Goal: Task Accomplishment & Management: Manage account settings

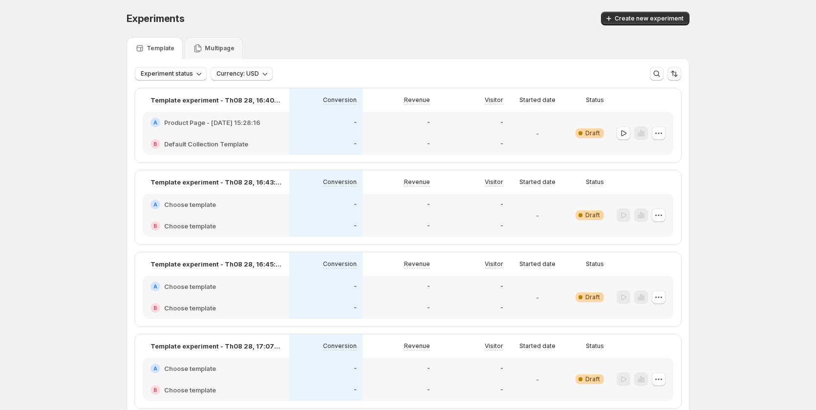
click at [675, 71] on icon "Sort the results" at bounding box center [674, 74] width 10 height 10
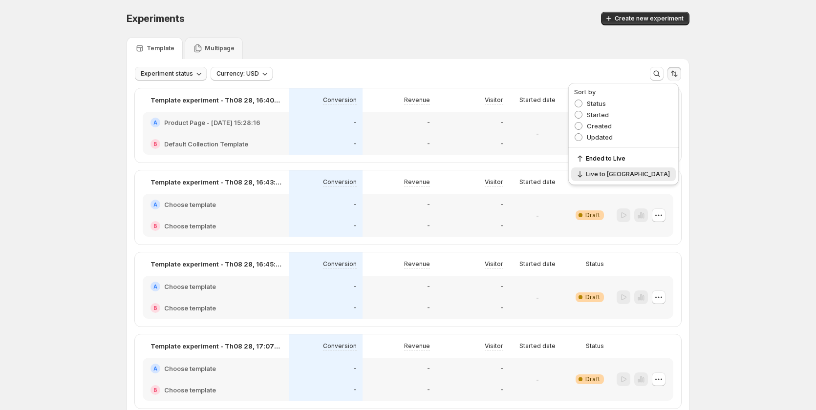
click at [184, 76] on span "Experiment status" at bounding box center [167, 74] width 52 height 8
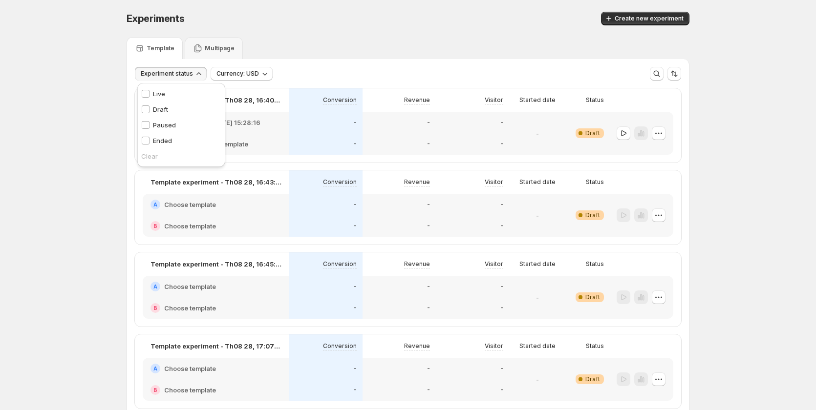
click at [157, 95] on p "Live" at bounding box center [159, 94] width 12 height 10
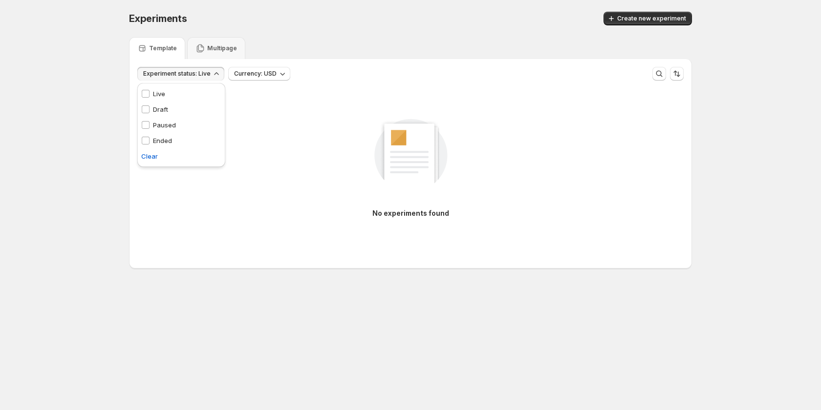
click at [159, 108] on p "Draft" at bounding box center [160, 110] width 15 height 10
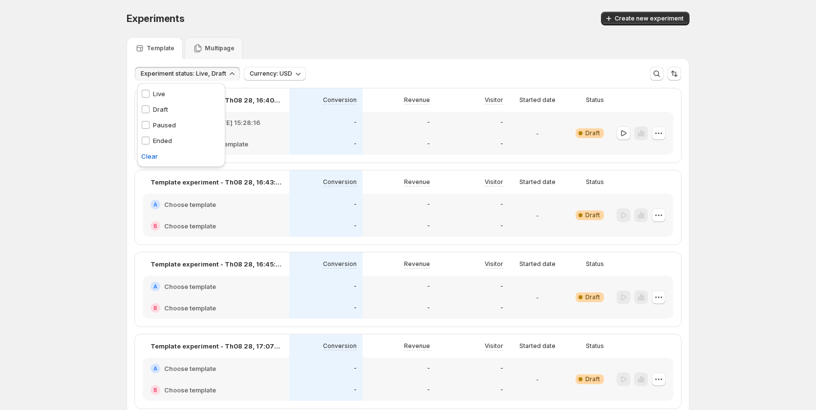
click at [162, 121] on p "Paused" at bounding box center [164, 125] width 23 height 10
click at [162, 135] on div "Ended Ended" at bounding box center [156, 141] width 39 height 16
click at [103, 155] on div "Experiments. This page is ready Experiments Create new experiment Template Mult…" at bounding box center [408, 235] width 816 height 470
click at [167, 73] on span "Experiment status: Live, Draft, Paused, Ended" at bounding box center [207, 74] width 133 height 8
click at [150, 156] on span "Clear" at bounding box center [149, 156] width 17 height 10
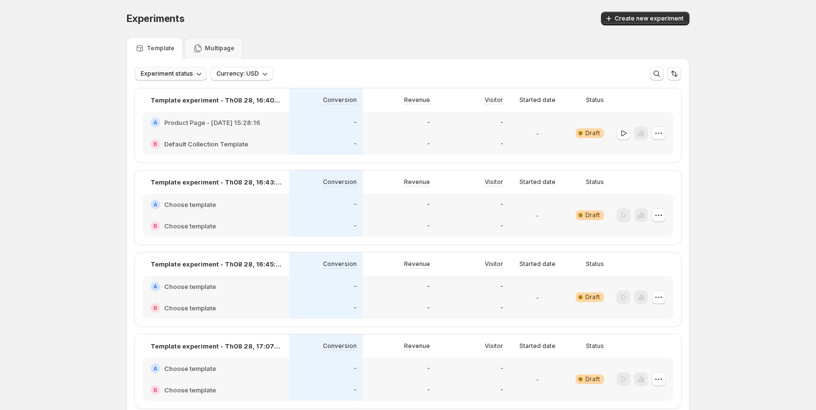
click at [178, 72] on span "Experiment status" at bounding box center [167, 74] width 52 height 8
click at [722, 215] on div "Experiments. This page is ready Experiments Create new experiment Template Mult…" at bounding box center [408, 235] width 816 height 470
click at [661, 136] on icon "button" at bounding box center [659, 134] width 10 height 10
click at [523, 140] on div "-" at bounding box center [537, 133] width 49 height 31
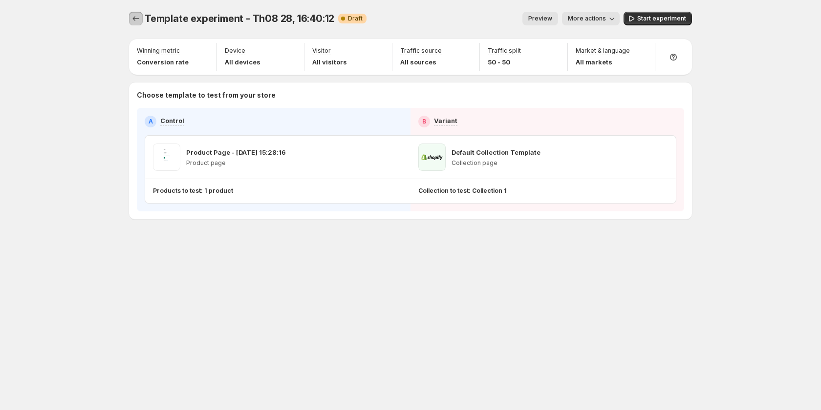
click at [138, 19] on icon "Experiments" at bounding box center [136, 19] width 10 height 10
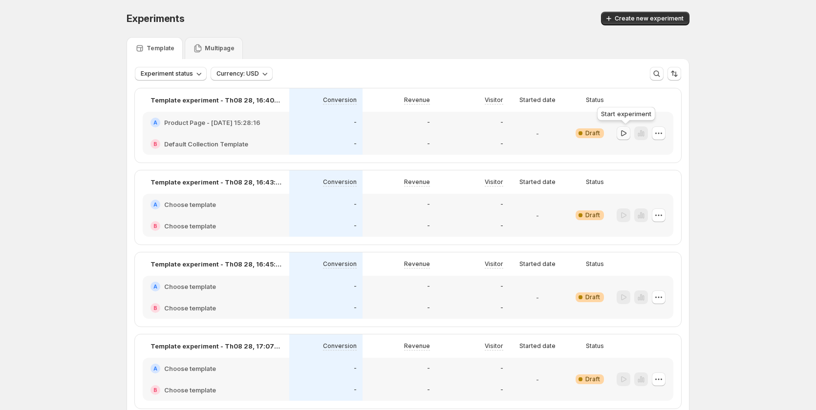
click at [628, 131] on icon "button" at bounding box center [624, 134] width 10 height 10
click at [662, 131] on icon "button" at bounding box center [659, 134] width 10 height 10
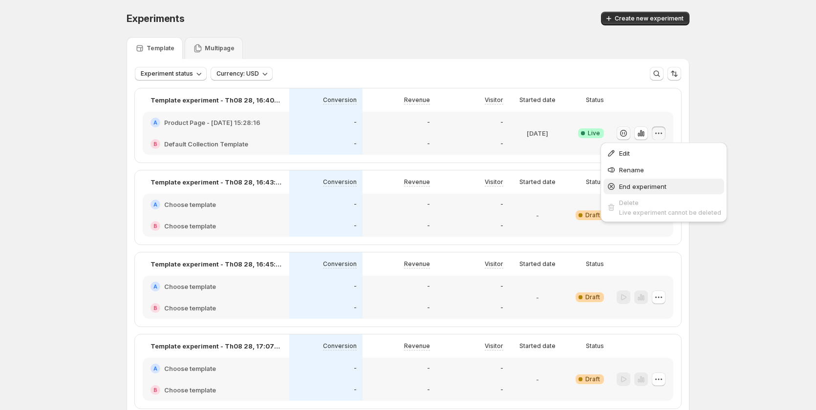
click at [642, 187] on span "End experiment" at bounding box center [642, 187] width 47 height 8
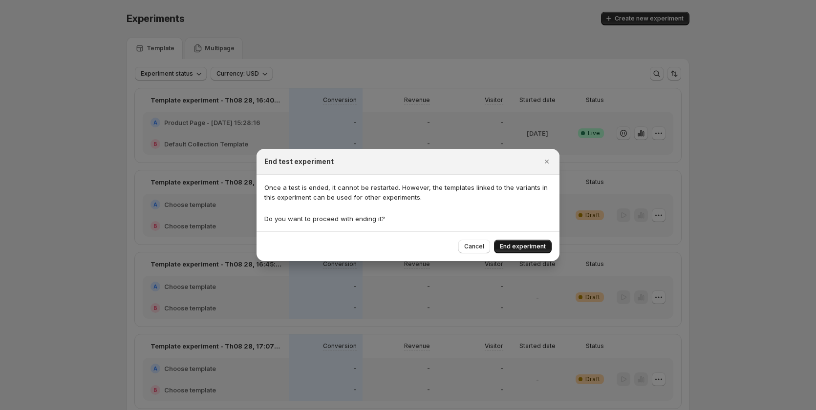
click at [523, 249] on span "End experiment" at bounding box center [523, 247] width 46 height 8
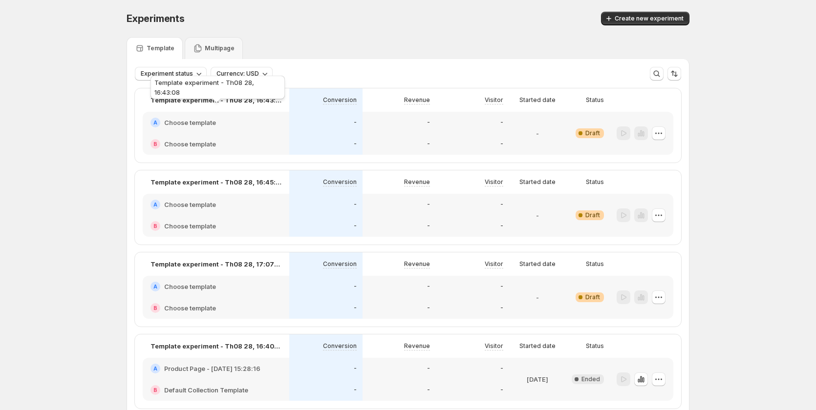
click at [180, 78] on div "Template experiment - Th08 28, 16:43:08" at bounding box center [218, 89] width 138 height 31
click at [190, 73] on span "Experiment status" at bounding box center [167, 74] width 52 height 8
click at [151, 95] on div "Live Live" at bounding box center [153, 94] width 24 height 10
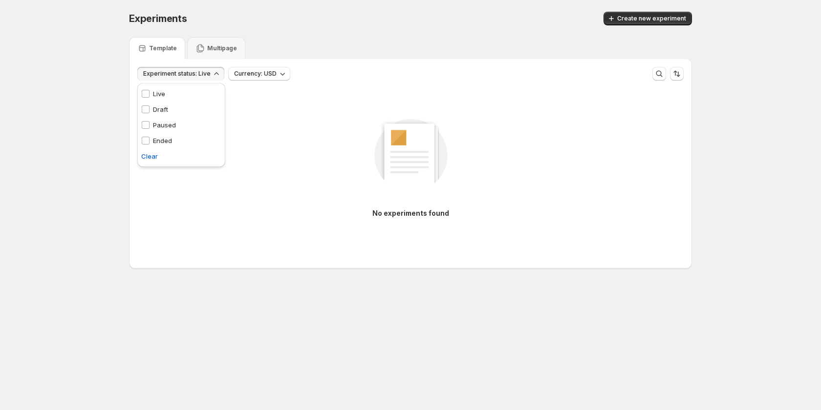
click at [151, 95] on div "Live Live" at bounding box center [153, 94] width 24 height 10
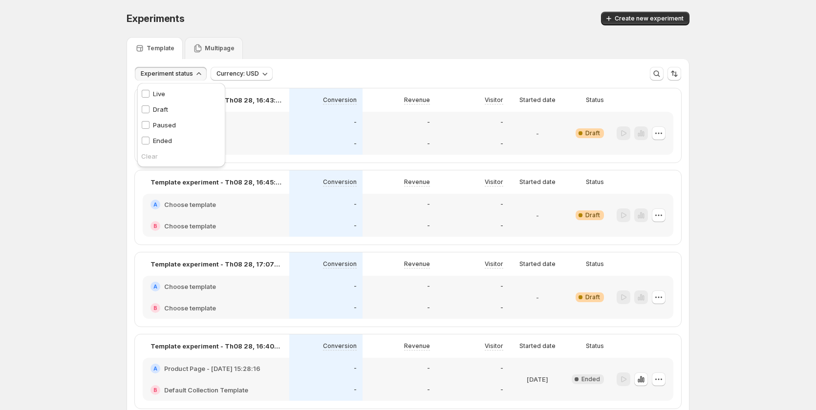
click at [116, 220] on div "Experiments. This page is ready Experiments Create new experiment Template Mult…" at bounding box center [408, 235] width 816 height 470
click at [681, 73] on button "Sort the results" at bounding box center [674, 74] width 14 height 14
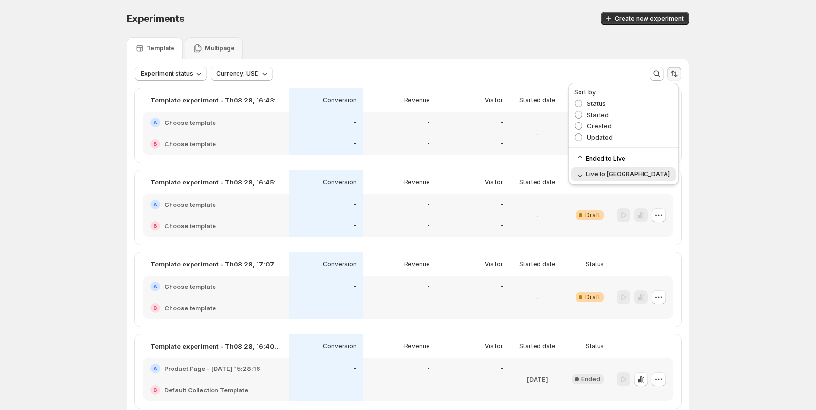
click at [606, 104] on span "Status" at bounding box center [596, 104] width 19 height 8
click at [609, 114] on span "Started" at bounding box center [598, 115] width 22 height 8
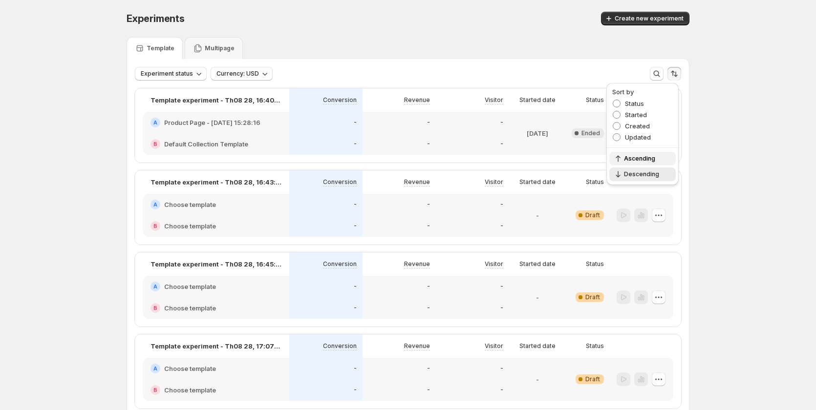
click at [633, 159] on span "Ascending" at bounding box center [647, 159] width 46 height 8
click at [637, 179] on button "Descending" at bounding box center [642, 175] width 66 height 14
click at [3, 216] on div "Experiments. This page is ready Experiments Create new experiment Template Mult…" at bounding box center [408, 235] width 816 height 470
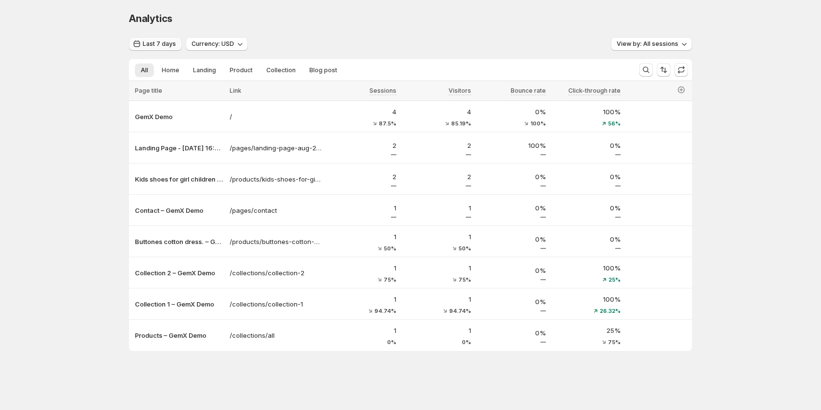
click at [163, 45] on span "Last 7 days" at bounding box center [159, 44] width 33 height 8
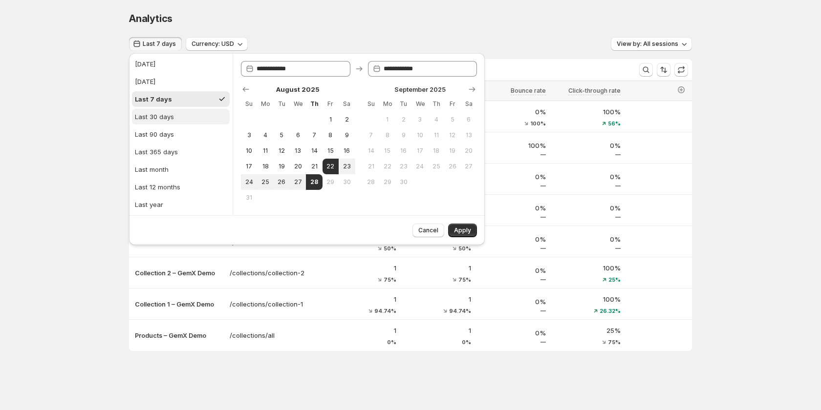
click at [166, 119] on div "Last 30 days" at bounding box center [154, 117] width 39 height 10
type input "**********"
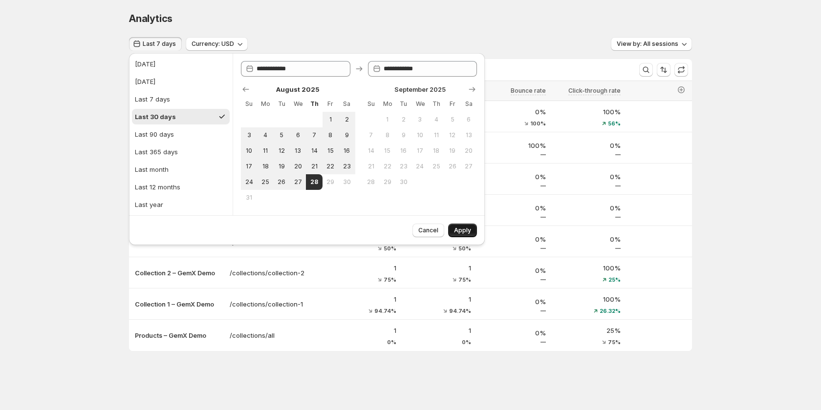
click at [462, 226] on button "Apply" at bounding box center [462, 231] width 29 height 14
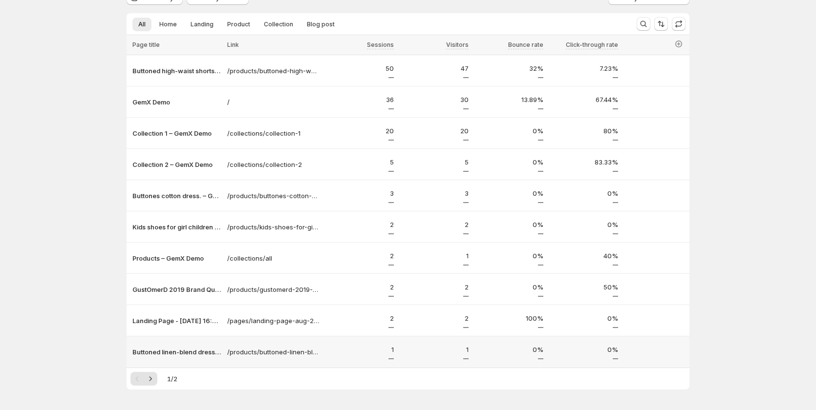
scroll to position [78, 0]
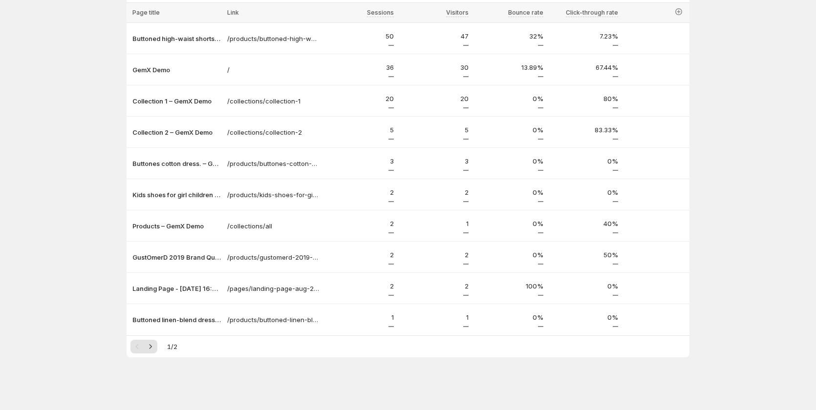
click at [168, 343] on div "1 / 2" at bounding box center [407, 347] width 555 height 14
click at [155, 349] on icon "Next" at bounding box center [151, 347] width 10 height 10
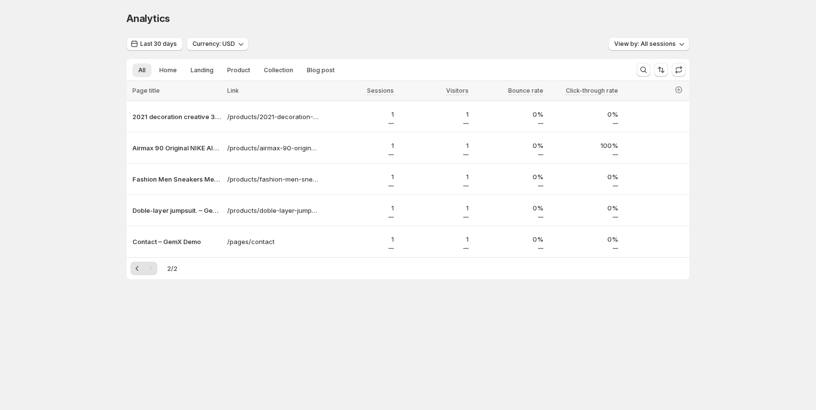
scroll to position [0, 0]
click at [141, 270] on icon "Previous" at bounding box center [140, 269] width 10 height 10
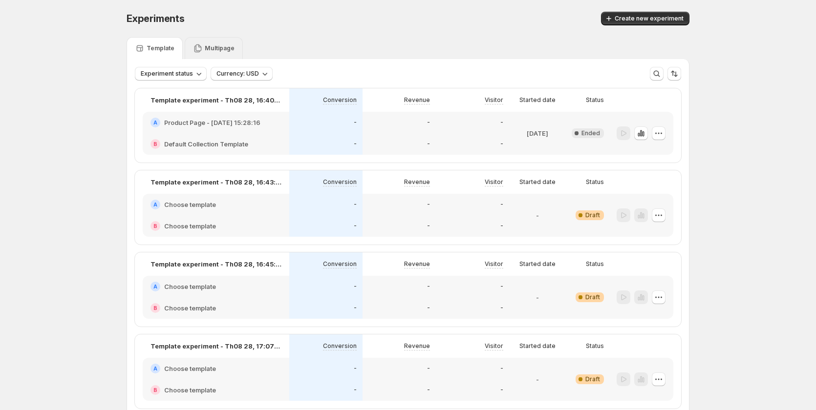
click at [225, 47] on p "Multipage" at bounding box center [220, 48] width 30 height 8
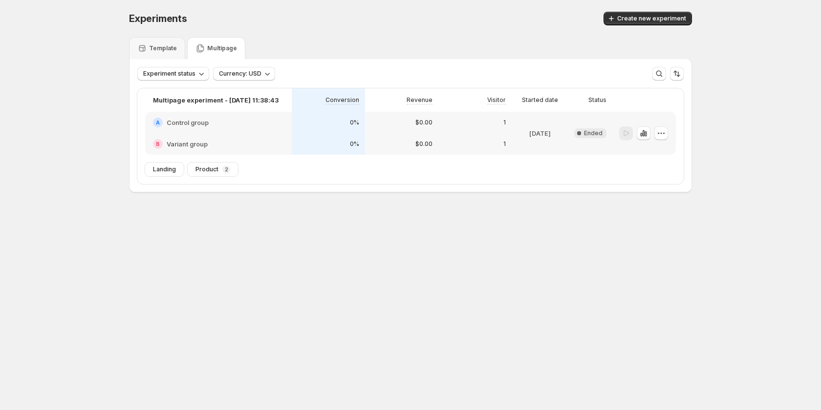
click at [272, 127] on div "A Control group" at bounding box center [218, 123] width 131 height 10
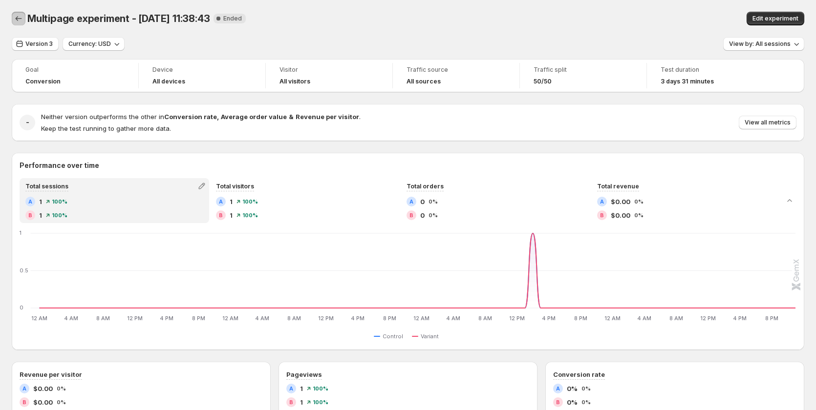
click at [18, 16] on icon "Back" at bounding box center [19, 19] width 10 height 10
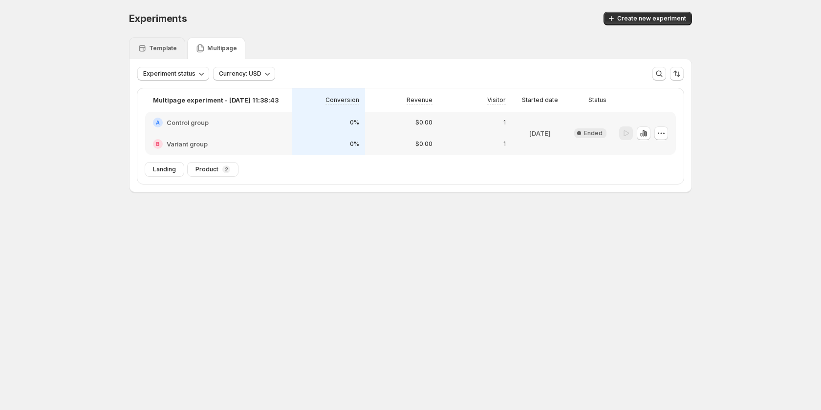
click at [150, 43] on div "Template" at bounding box center [157, 48] width 40 height 10
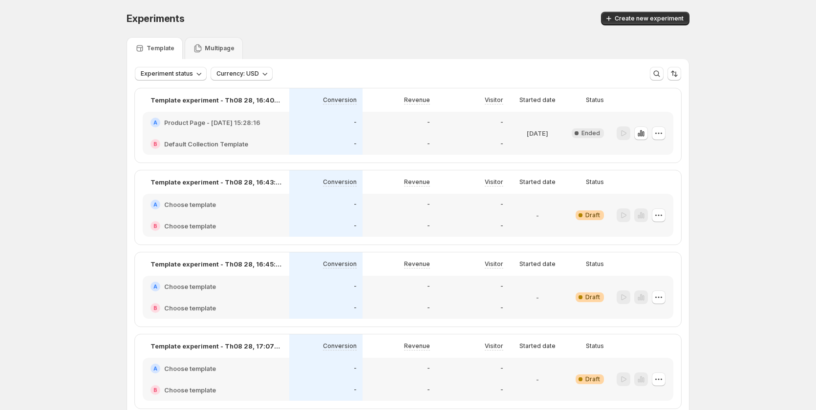
click at [330, 129] on div "-" at bounding box center [325, 122] width 73 height 21
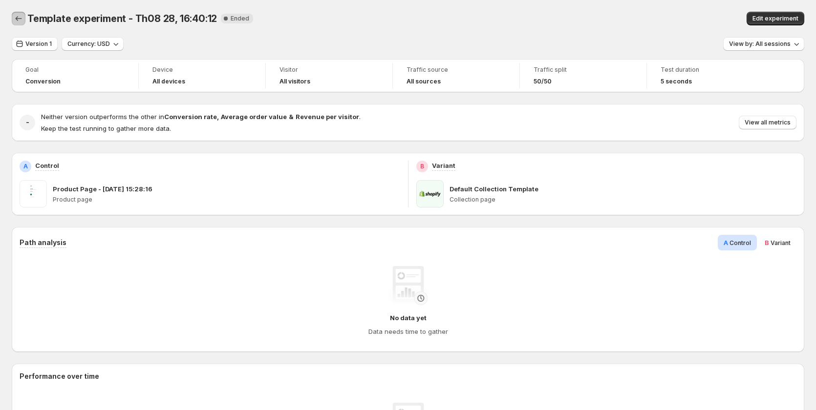
click at [22, 14] on icon "Back" at bounding box center [19, 19] width 10 height 10
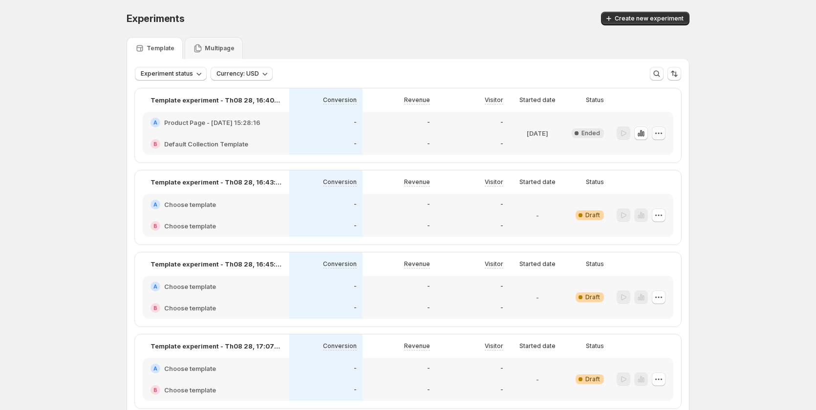
click at [664, 132] on icon "button" at bounding box center [659, 134] width 10 height 10
click at [744, 160] on div "Experiments. This page is ready Experiments Create new experiment Template Mult…" at bounding box center [408, 235] width 816 height 470
click at [657, 133] on icon "button" at bounding box center [659, 134] width 10 height 10
click at [652, 147] on button "Edit" at bounding box center [661, 154] width 66 height 16
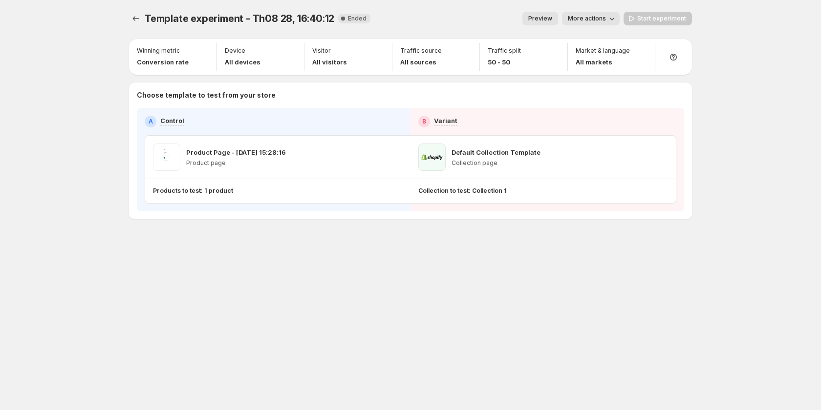
click at [660, 16] on div "Start experiment" at bounding box center [657, 19] width 68 height 14
click at [585, 22] on button "More actions" at bounding box center [591, 19] width 58 height 14
click at [130, 19] on button "Experiments" at bounding box center [136, 19] width 14 height 14
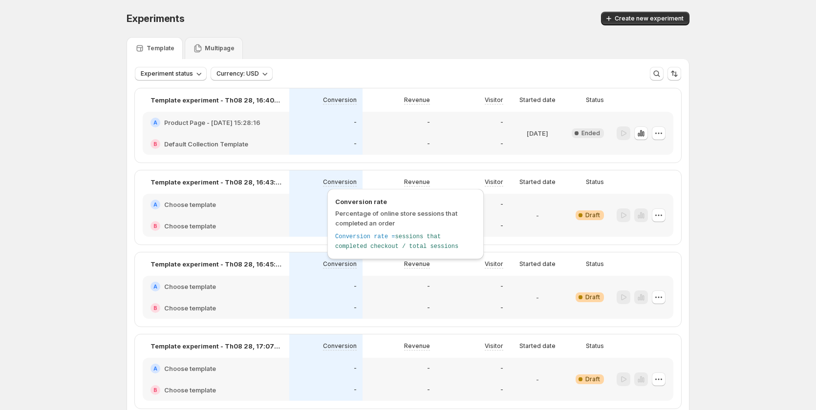
click at [343, 201] on span "Conversion rate" at bounding box center [405, 202] width 141 height 10
click at [269, 216] on div "B Choose template" at bounding box center [216, 225] width 147 height 21
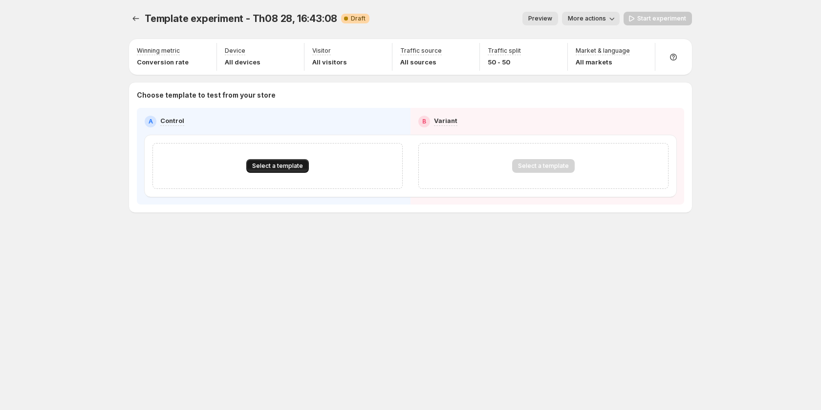
click at [295, 160] on button "Select a template" at bounding box center [277, 166] width 63 height 14
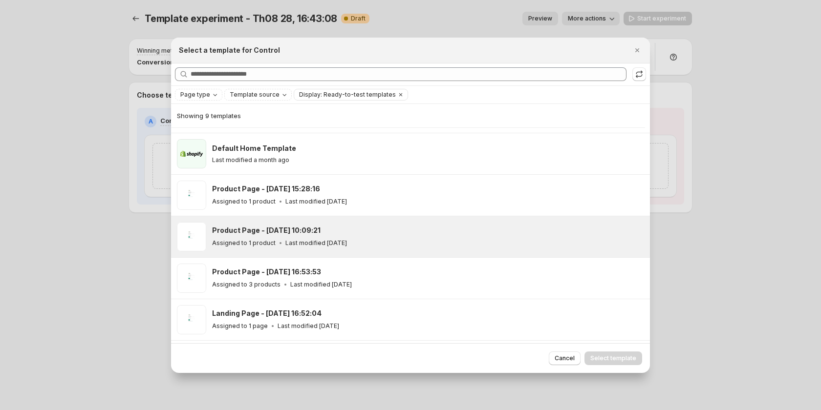
scroll to position [61, 0]
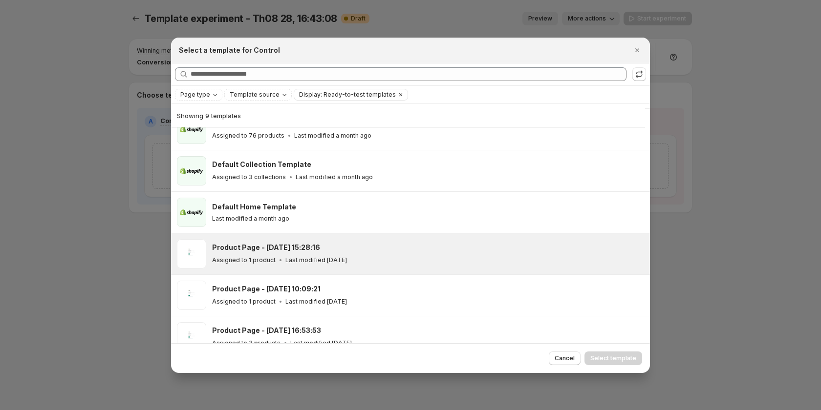
click at [372, 259] on div "Assigned to 1 product Last modified [DATE]" at bounding box center [426, 261] width 429 height 10
click at [607, 356] on span "Select template" at bounding box center [613, 359] width 46 height 8
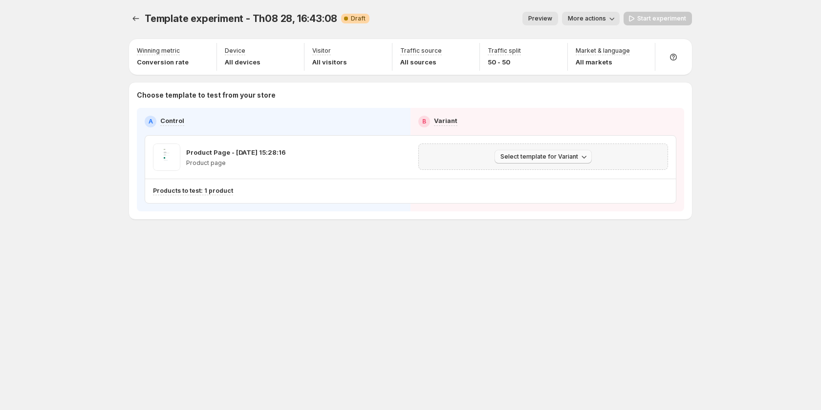
click at [566, 158] on span "Select template for Variant" at bounding box center [539, 157] width 78 height 8
click at [552, 176] on span "Select an existing template" at bounding box center [536, 177] width 83 height 8
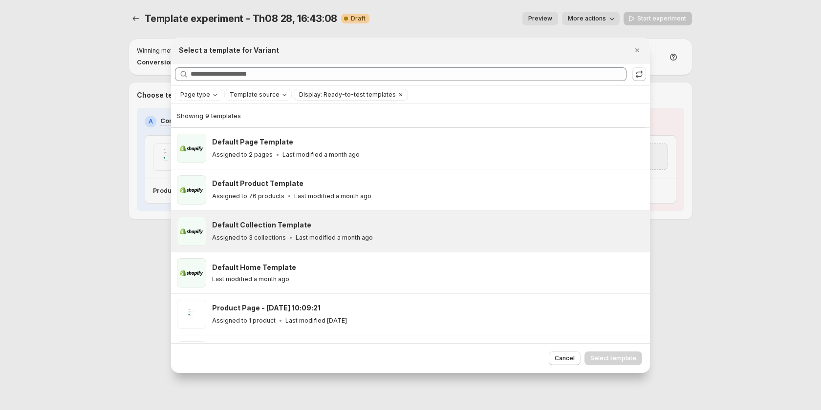
scroll to position [158, 0]
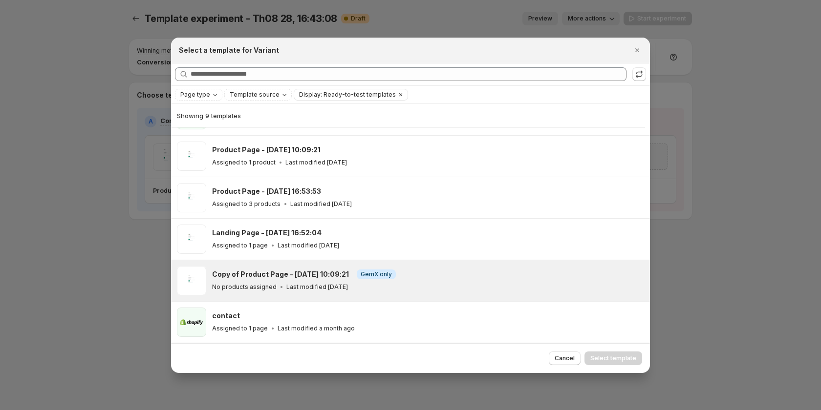
click at [410, 286] on div "No products assigned Last modified [DATE]" at bounding box center [426, 287] width 429 height 10
click at [614, 359] on span "Select template" at bounding box center [613, 359] width 46 height 8
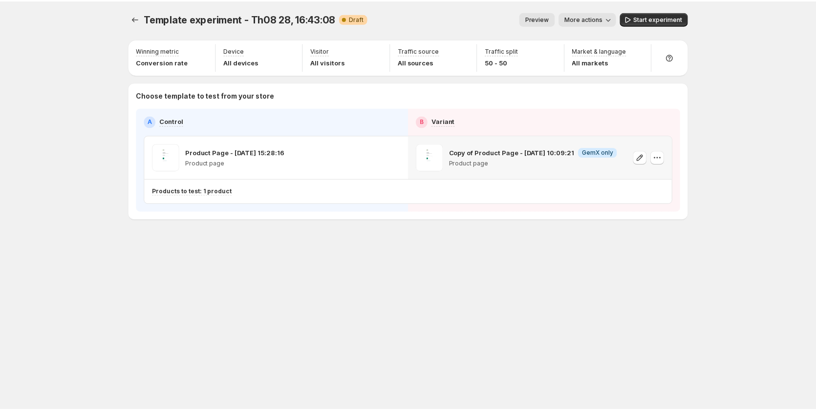
scroll to position [117, 0]
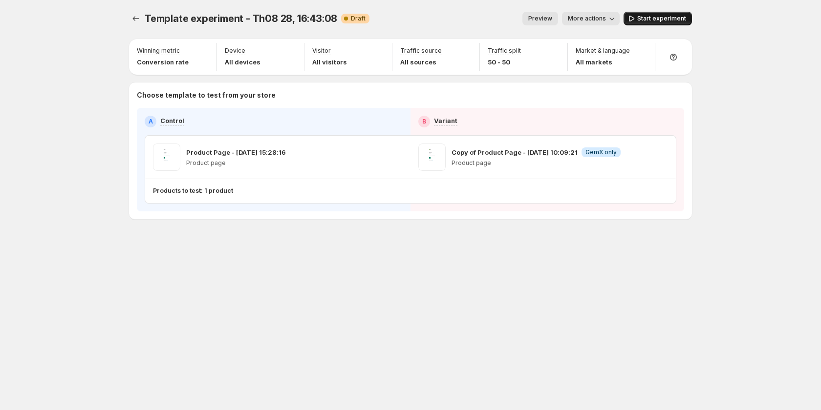
click at [659, 13] on button "Start experiment" at bounding box center [657, 19] width 68 height 14
click at [593, 21] on span "More actions" at bounding box center [582, 19] width 38 height 8
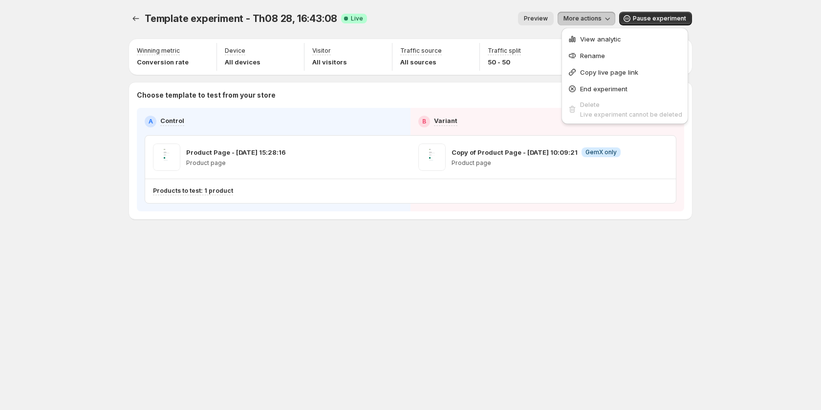
click at [576, 293] on div "Template experiment - Th08 28, 16:43:08. This page is ready Template experiment…" at bounding box center [410, 205] width 586 height 410
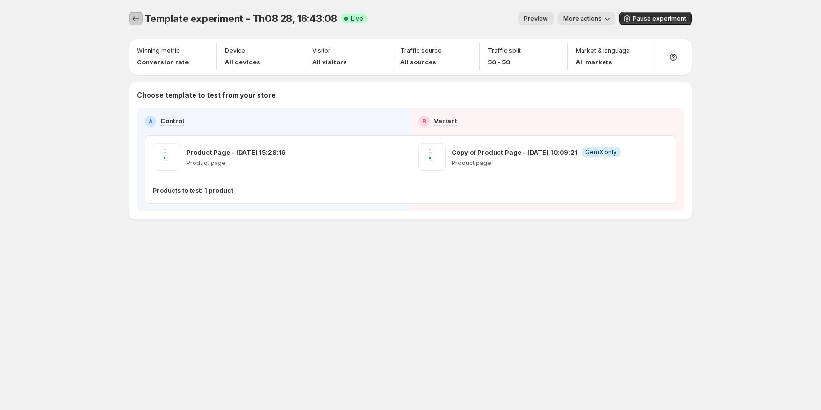
click at [139, 18] on icon "Experiments" at bounding box center [136, 19] width 10 height 10
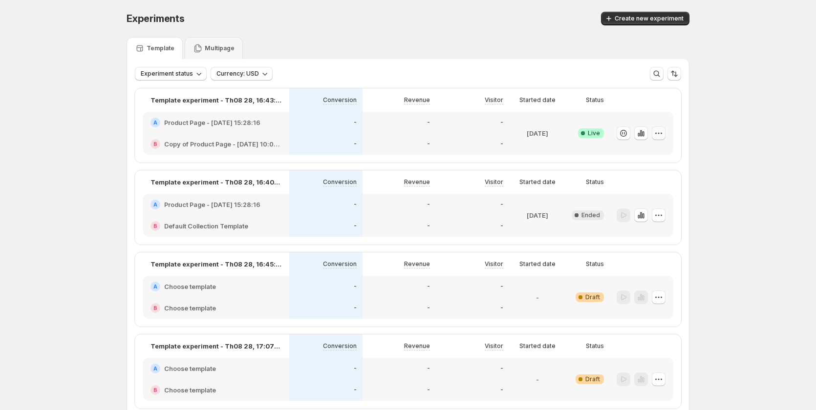
click at [661, 134] on icon "button" at bounding box center [659, 134] width 10 height 10
click at [623, 133] on icon "button" at bounding box center [624, 134] width 10 height 10
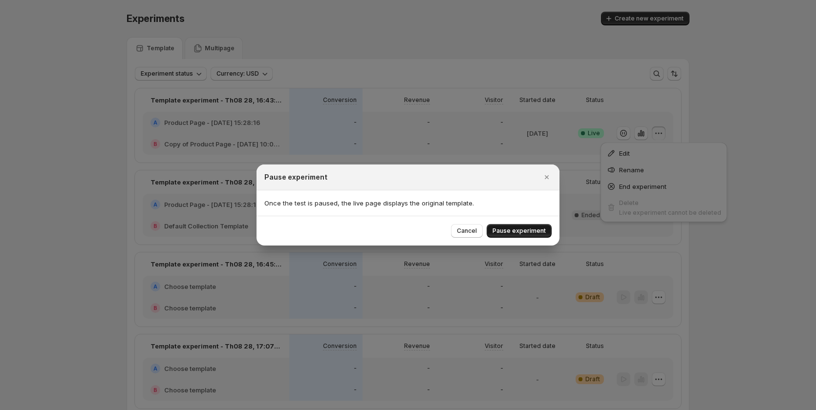
click at [534, 228] on span "Pause experiment" at bounding box center [519, 231] width 53 height 8
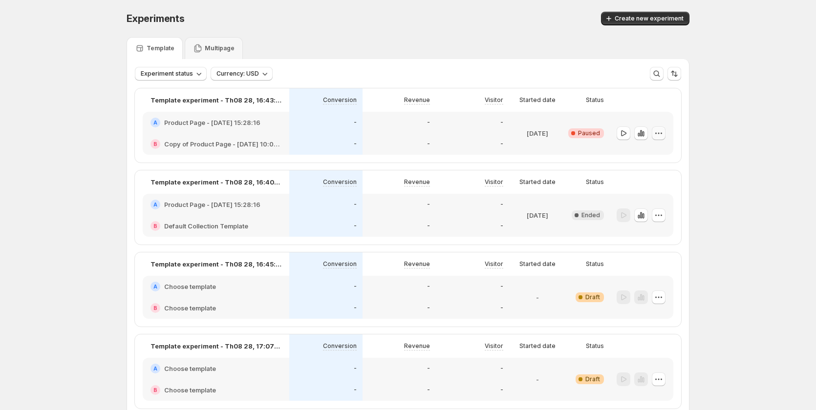
click at [664, 133] on icon "button" at bounding box center [659, 134] width 10 height 10
click at [663, 201] on span "Delete" at bounding box center [654, 203] width 20 height 8
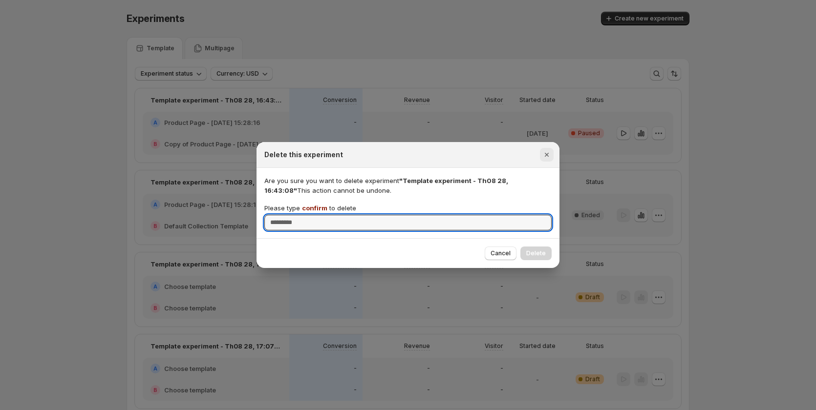
click at [545, 154] on icon "Close" at bounding box center [547, 155] width 4 height 4
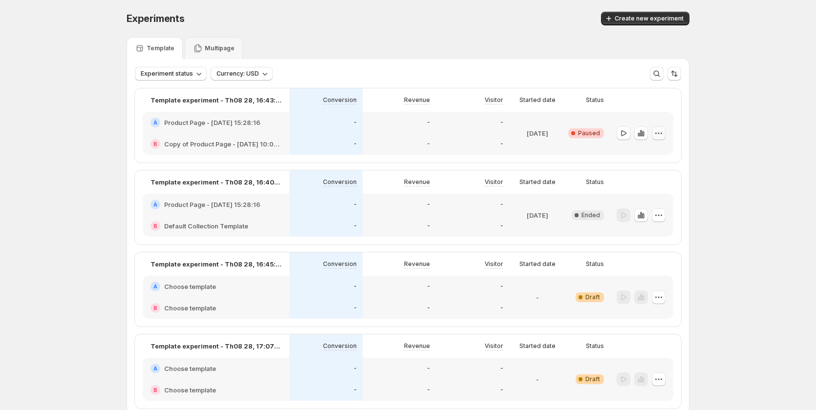
click at [664, 132] on icon "button" at bounding box center [659, 134] width 10 height 10
click at [675, 186] on span "End experiment" at bounding box center [667, 187] width 47 height 8
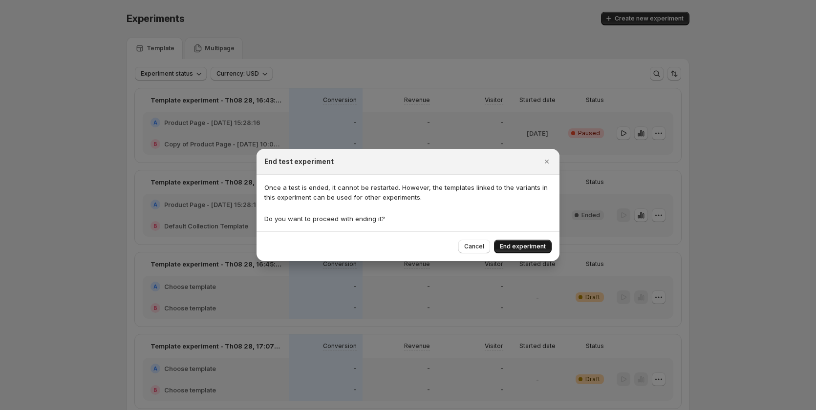
click at [537, 244] on span "End experiment" at bounding box center [523, 247] width 46 height 8
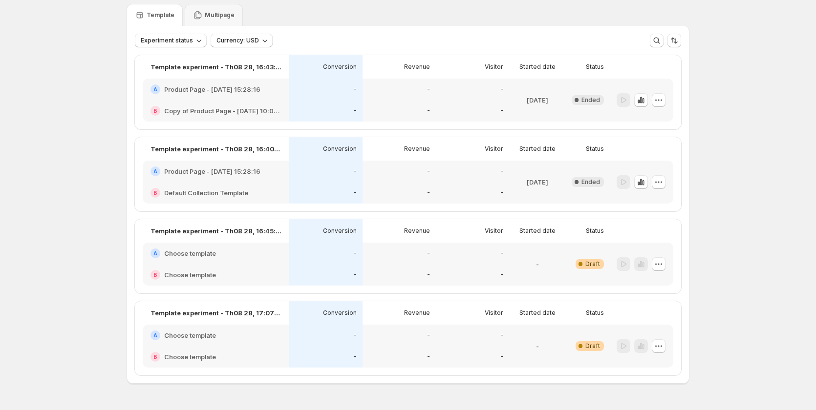
scroll to position [60, 0]
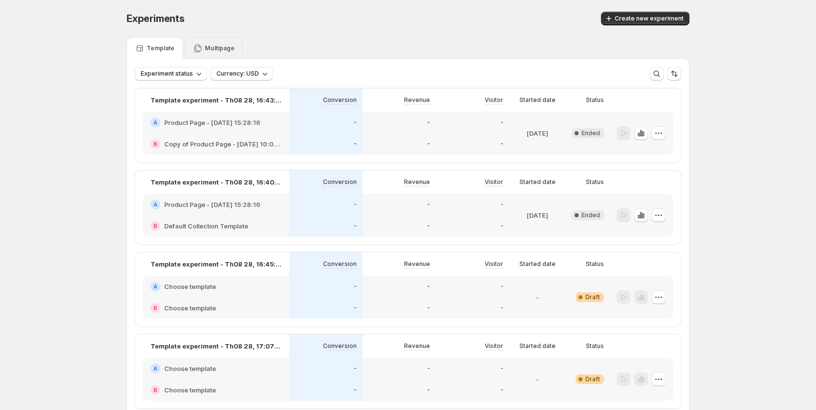
click at [217, 47] on p "Multipage" at bounding box center [220, 48] width 30 height 8
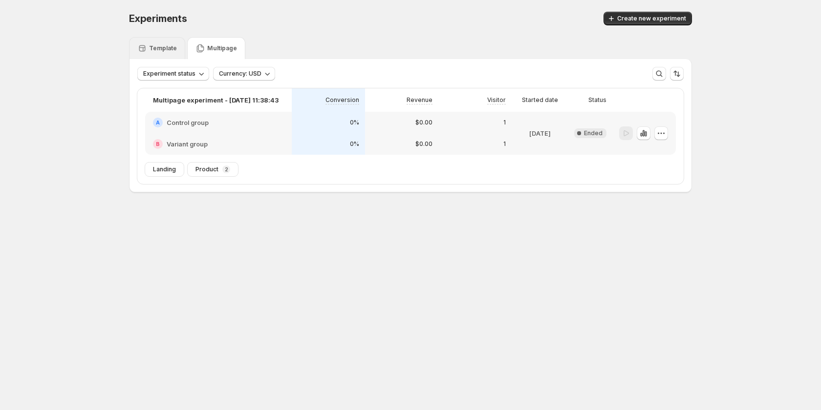
click at [157, 47] on p "Template" at bounding box center [163, 48] width 28 height 8
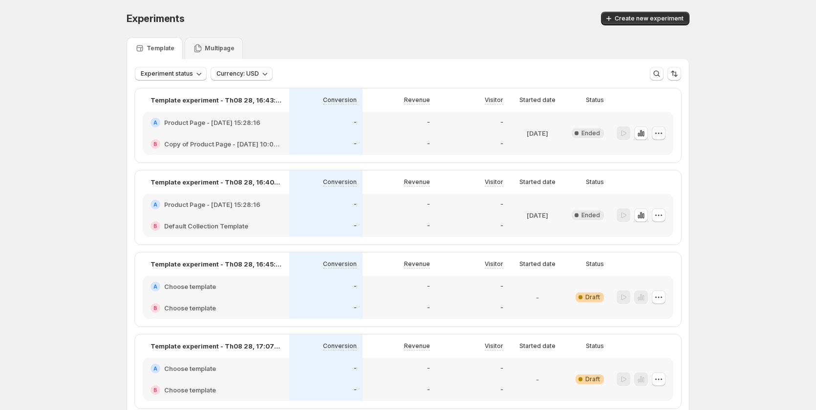
click at [659, 130] on icon "button" at bounding box center [659, 134] width 10 height 10
click at [659, 150] on span "Edit" at bounding box center [667, 154] width 47 height 10
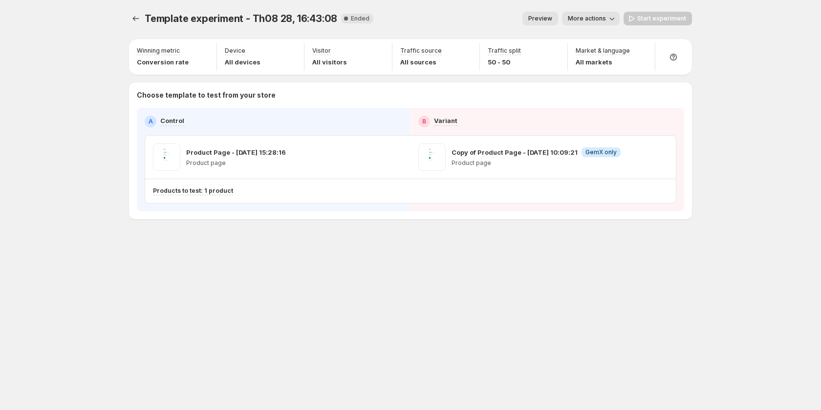
click at [723, 143] on div "Template experiment - Th08 28, 16:43:08. This page is ready Template experiment…" at bounding box center [410, 205] width 821 height 410
click at [596, 20] on span "More actions" at bounding box center [587, 19] width 38 height 8
click at [444, 25] on div "Preview More actions" at bounding box center [500, 19] width 238 height 14
click at [138, 16] on icon "Experiments" at bounding box center [136, 19] width 10 height 10
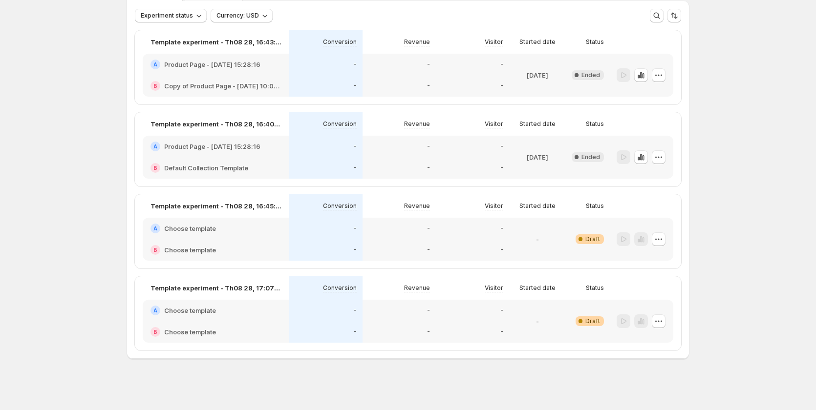
scroll to position [60, 0]
click at [657, 158] on icon "button" at bounding box center [659, 156] width 10 height 10
click at [656, 224] on span "Delete" at bounding box center [654, 226] width 20 height 8
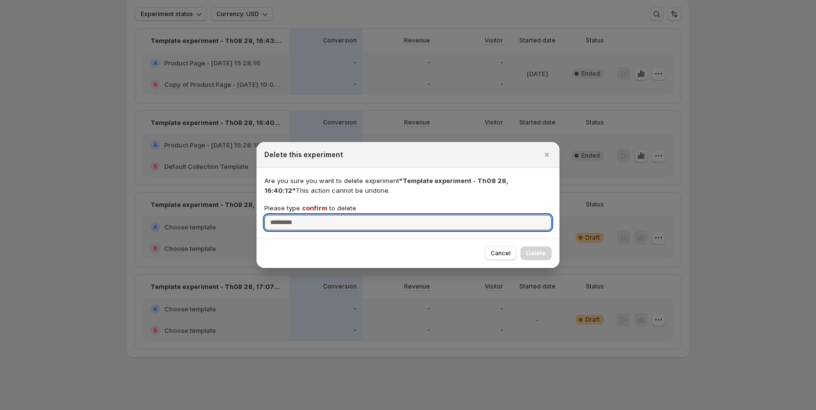
click at [314, 204] on p "Please type confirm to delete" at bounding box center [310, 208] width 92 height 10
click at [314, 215] on input "Please type confirm to delete" at bounding box center [407, 223] width 287 height 16
click at [314, 204] on p "Please type confirm to delete" at bounding box center [310, 208] width 92 height 10
click at [314, 215] on input "Please type confirm to delete" at bounding box center [407, 223] width 287 height 16
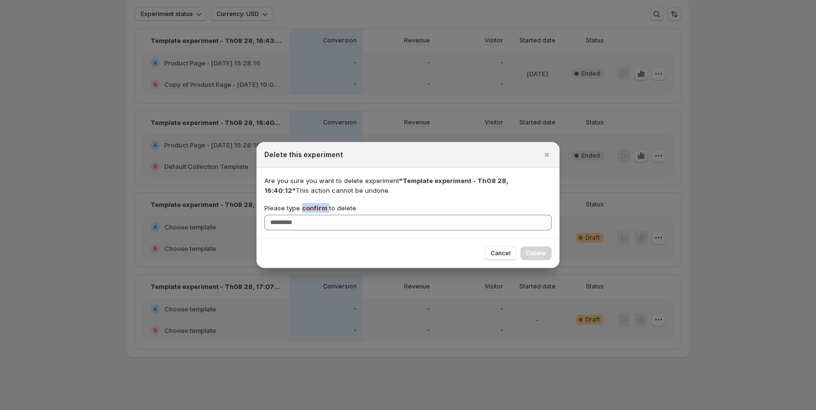
copy p "confirm"
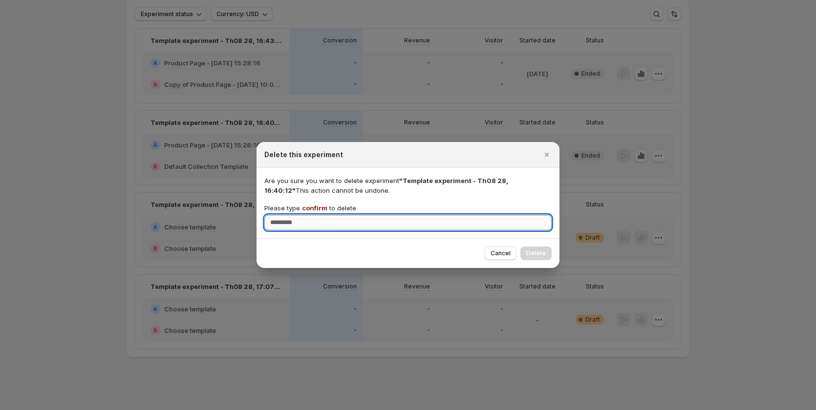
click at [331, 225] on input "Please type confirm to delete" at bounding box center [407, 223] width 287 height 16
paste input "*******"
type input "*******"
click at [529, 250] on span "Delete" at bounding box center [536, 254] width 20 height 8
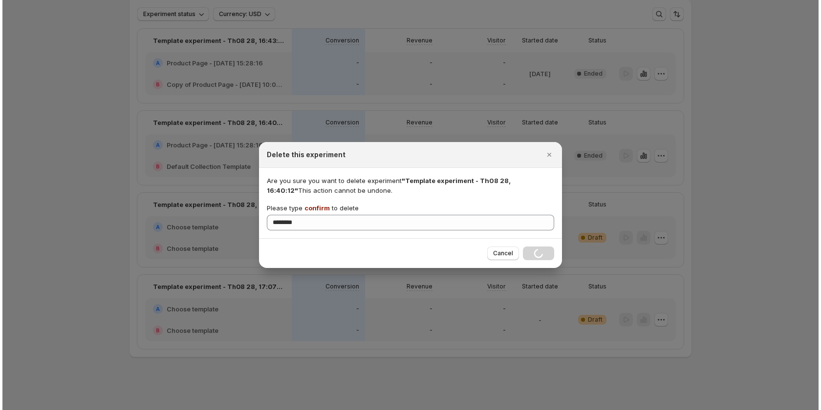
scroll to position [0, 0]
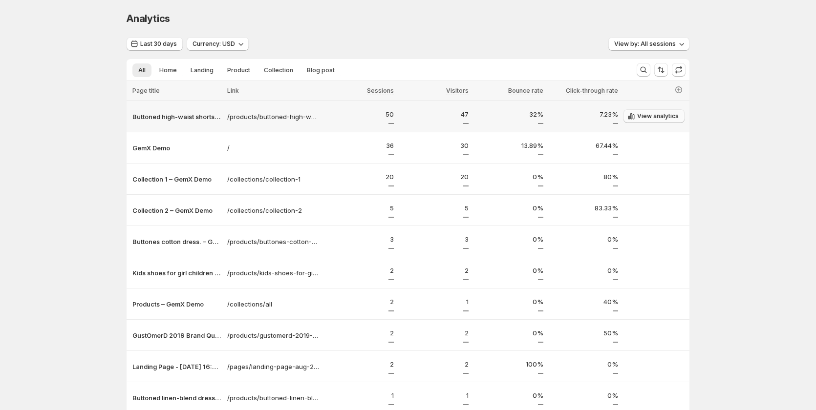
click at [665, 114] on span "View analytics" at bounding box center [658, 116] width 42 height 8
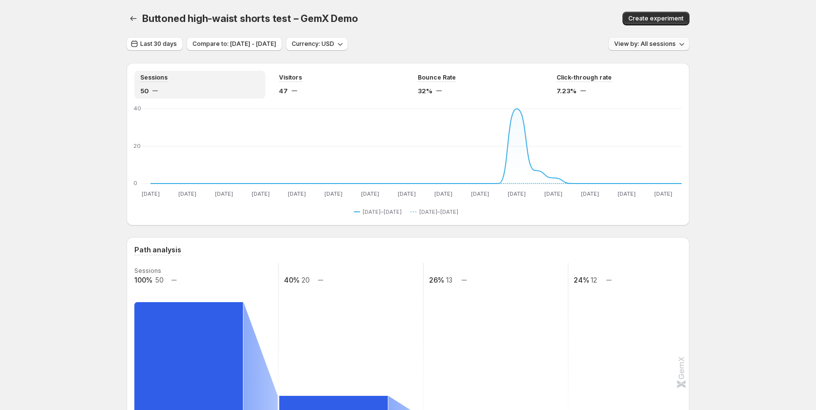
click at [654, 41] on span "View by: All sessions" at bounding box center [645, 44] width 62 height 8
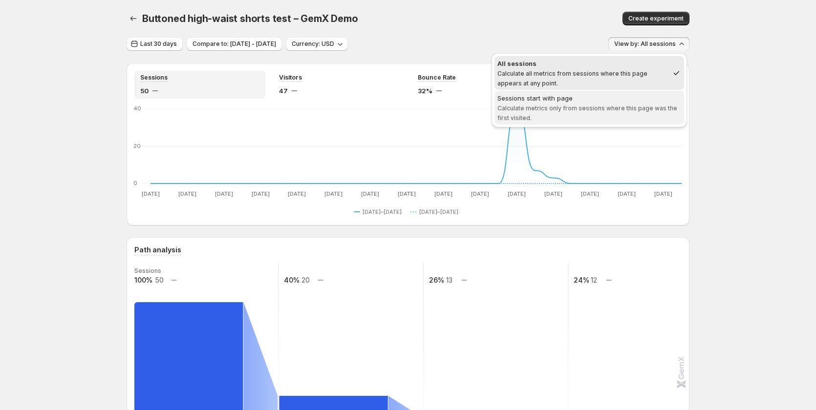
click at [602, 95] on div "Sessions start with page" at bounding box center [589, 98] width 184 height 10
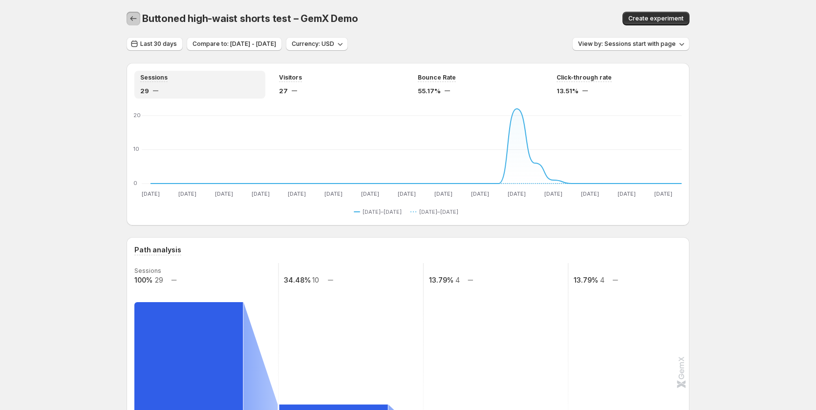
click at [135, 14] on button "button" at bounding box center [134, 19] width 14 height 14
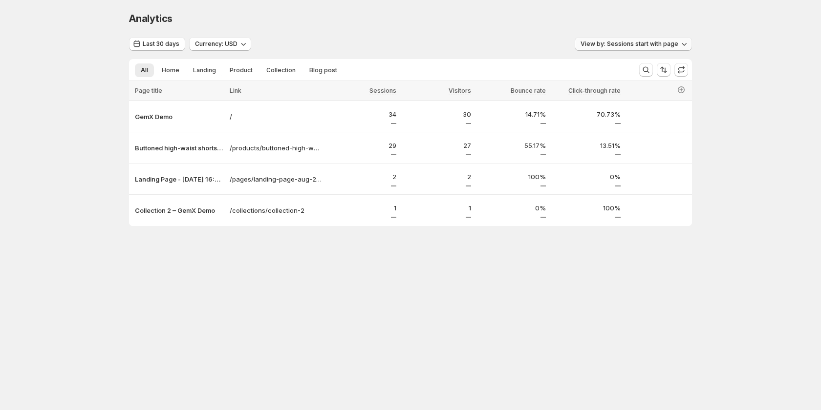
click at [632, 43] on span "View by: Sessions start with page" at bounding box center [629, 44] width 98 height 8
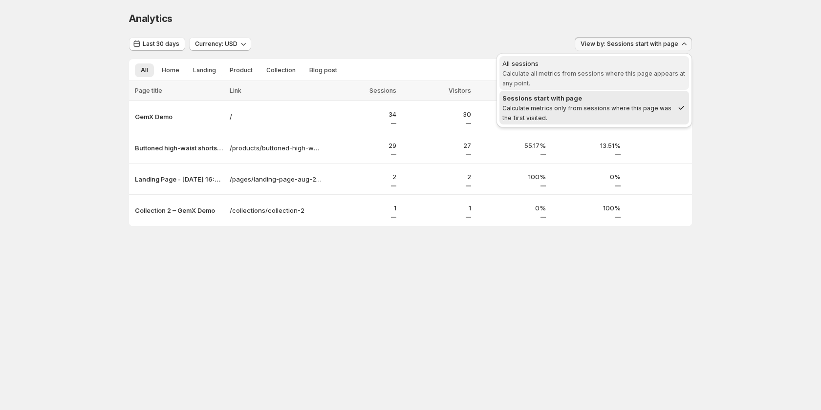
click at [604, 68] on div "All sessions" at bounding box center [594, 64] width 184 height 10
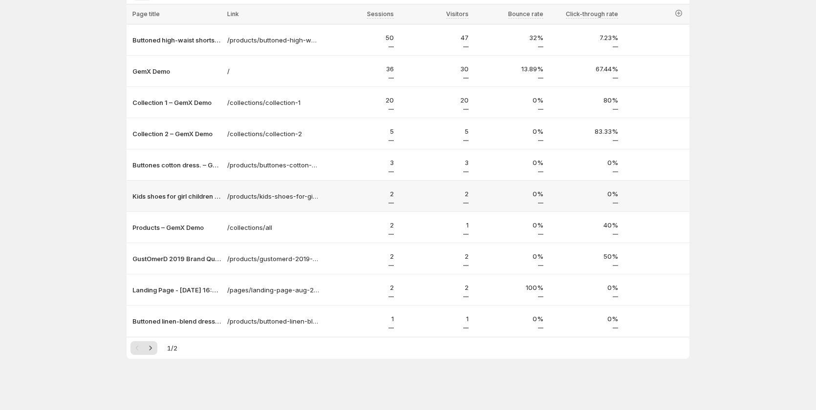
scroll to position [78, 0]
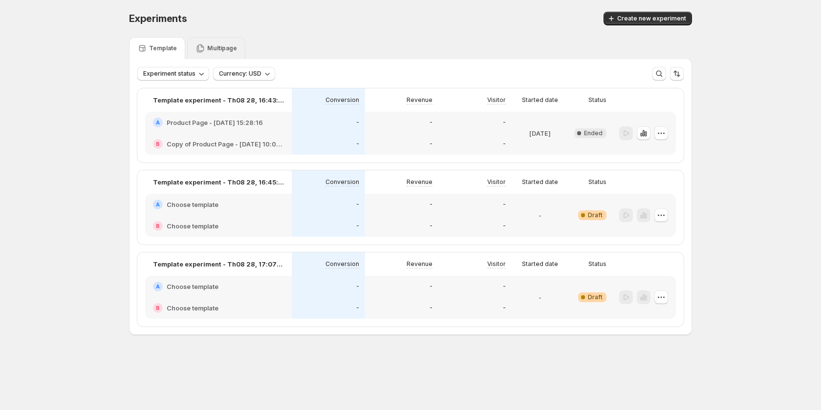
click at [224, 49] on p "Multipage" at bounding box center [222, 48] width 30 height 8
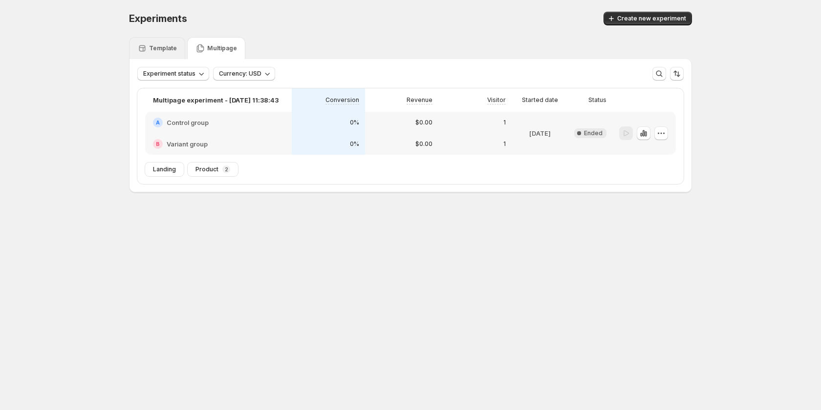
click at [183, 49] on div "Template" at bounding box center [157, 48] width 56 height 22
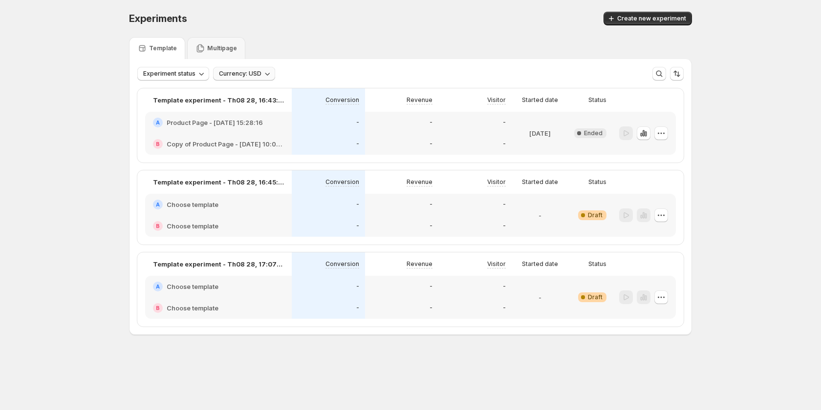
click at [255, 71] on span "Currency: USD" at bounding box center [240, 74] width 43 height 8
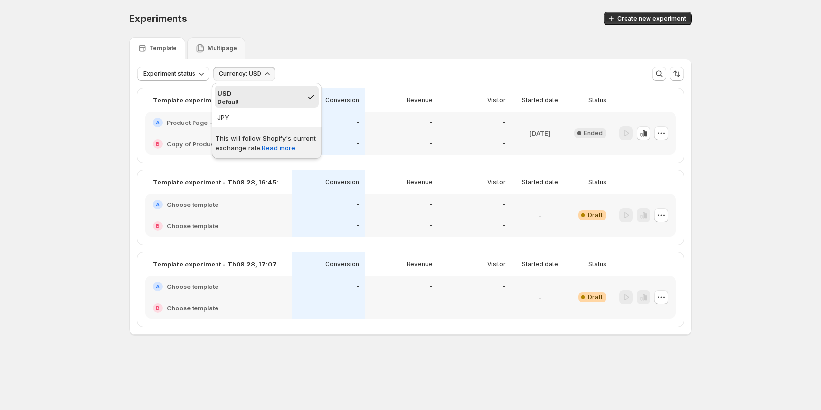
click at [349, 41] on div "Template Multipage" at bounding box center [410, 48] width 563 height 22
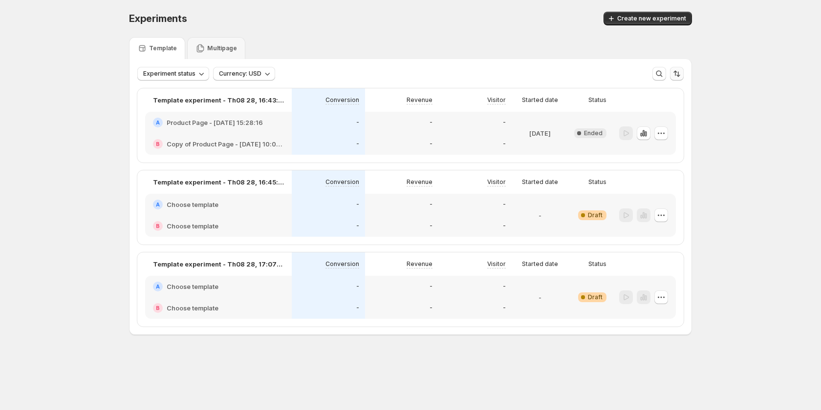
click at [677, 75] on icon "Sort the results" at bounding box center [678, 74] width 4 height 5
click at [636, 99] on span "Status" at bounding box center [639, 104] width 19 height 10
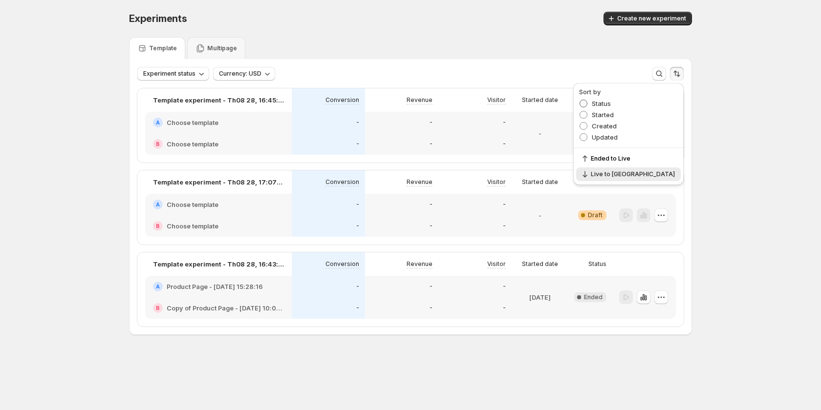
click at [611, 99] on span "Status" at bounding box center [601, 104] width 19 height 10
click at [614, 115] on span "Started" at bounding box center [603, 115] width 22 height 8
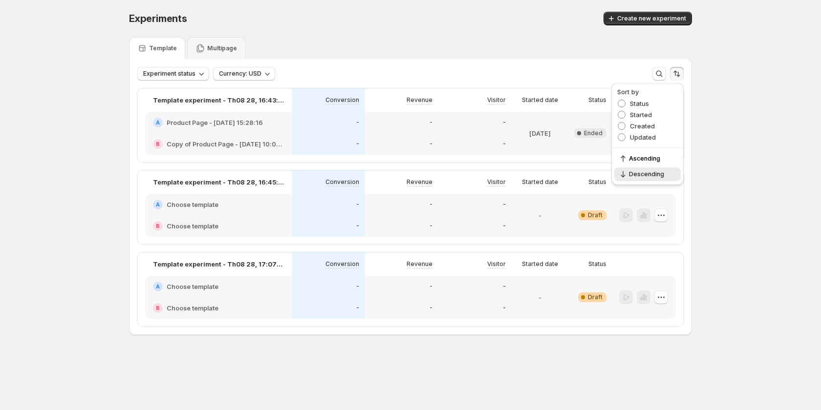
click at [324, 33] on div "Experiments. This page is ready Experiments Create new experiment" at bounding box center [410, 18] width 563 height 37
click at [210, 44] on p "Multipage" at bounding box center [222, 48] width 30 height 8
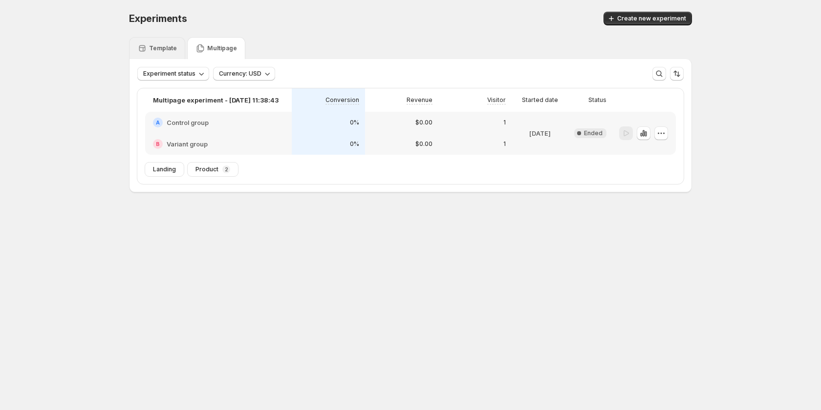
click at [172, 43] on div "Template" at bounding box center [157, 48] width 40 height 10
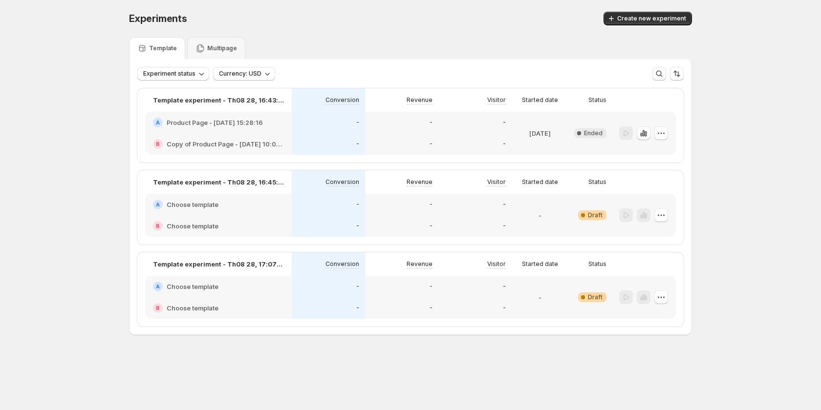
click at [223, 44] on p "Multipage" at bounding box center [222, 48] width 30 height 8
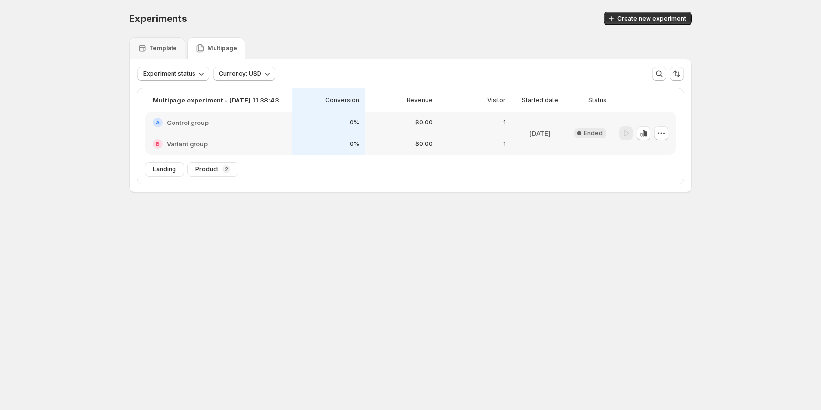
click at [235, 171] on div "Product 2" at bounding box center [213, 170] width 50 height 14
click at [227, 171] on div "2" at bounding box center [226, 170] width 8 height 8
click at [192, 171] on div "Product 2" at bounding box center [213, 170] width 50 height 14
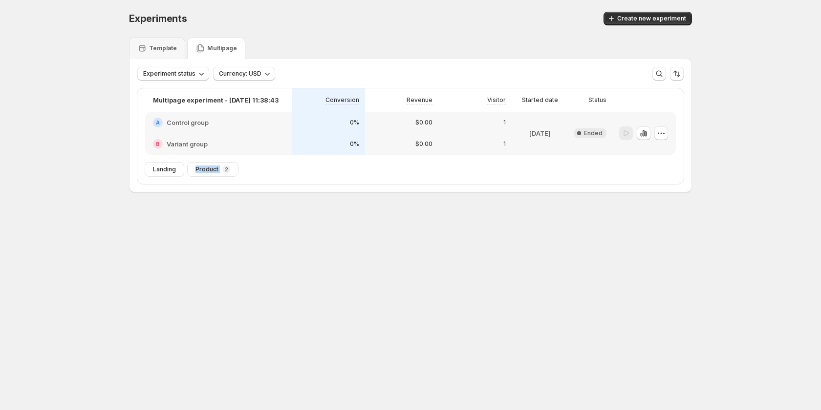
click at [192, 171] on div "Product 2" at bounding box center [213, 170] width 50 height 14
click at [230, 243] on div "Experiments. This page is ready Experiments Create new experiment Template Mult…" at bounding box center [410, 122] width 586 height 245
click at [167, 171] on span "Landing" at bounding box center [164, 170] width 23 height 8
click at [654, 130] on div at bounding box center [643, 134] width 49 height 14
click at [665, 133] on icon "button" at bounding box center [661, 134] width 10 height 10
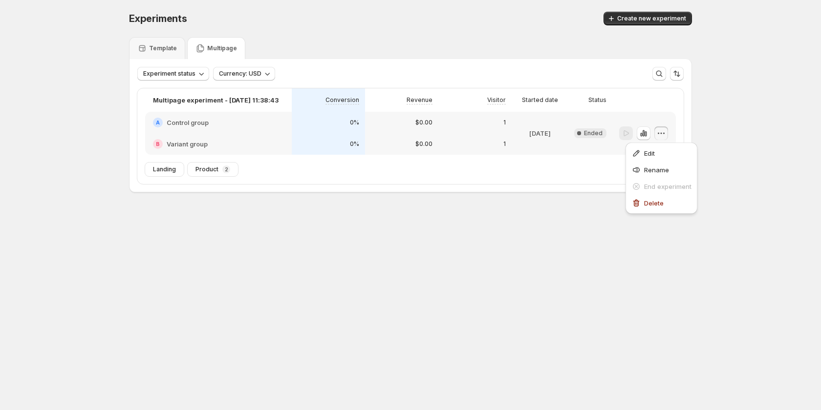
click at [505, 292] on body "Experiments. This page is ready Experiments Create new experiment Template Mult…" at bounding box center [410, 205] width 821 height 410
click at [134, 47] on div "Template" at bounding box center [157, 48] width 56 height 22
